Goal: Check status

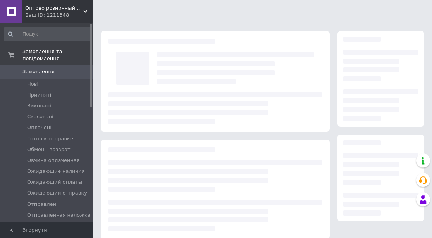
scroll to position [116, 0]
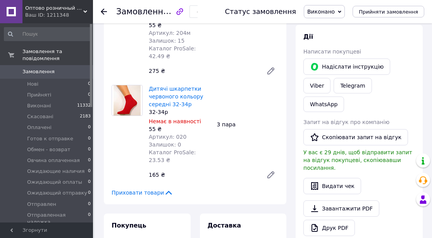
scroll to position [114, 0]
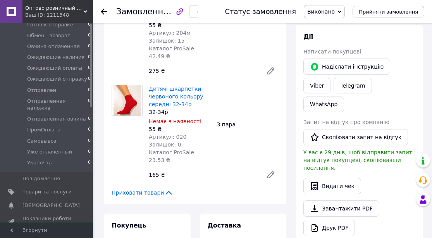
click at [92, 113] on div at bounding box center [91, 123] width 2 height 198
